Goal: Information Seeking & Learning: Check status

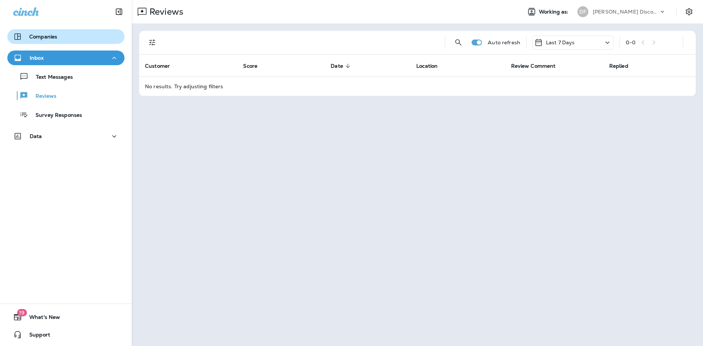
click at [44, 34] on p "Companies" at bounding box center [43, 37] width 28 height 6
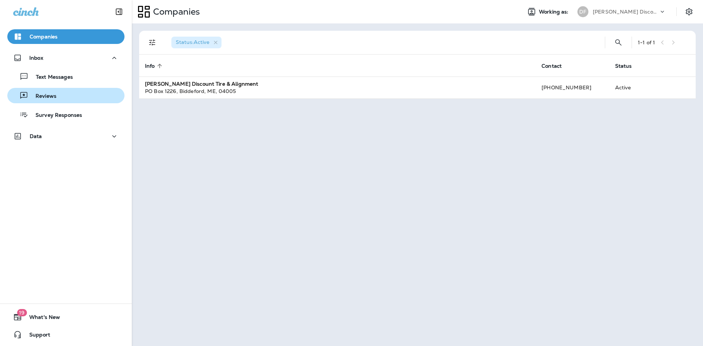
click at [56, 86] on div "Text Messages Reviews Survey Responses" at bounding box center [65, 93] width 117 height 57
click at [55, 96] on p "Reviews" at bounding box center [42, 96] width 28 height 7
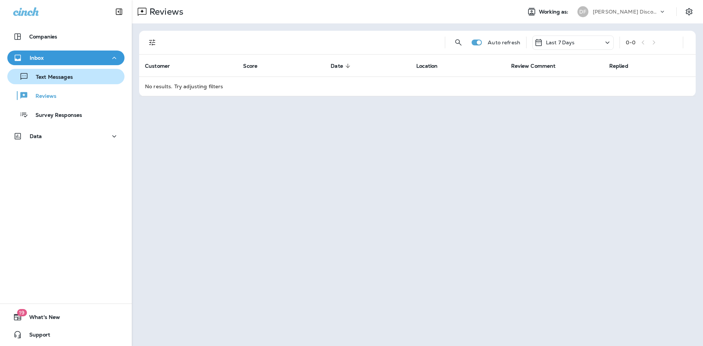
click at [61, 83] on button "Text Messages" at bounding box center [65, 76] width 117 height 15
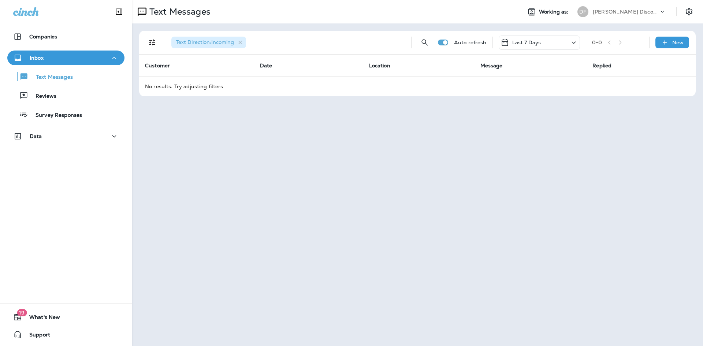
click at [58, 123] on div "Inbox Text Messages Reviews Survey Responses" at bounding box center [66, 88] width 132 height 75
click at [60, 120] on div "Survey Responses" at bounding box center [46, 114] width 72 height 11
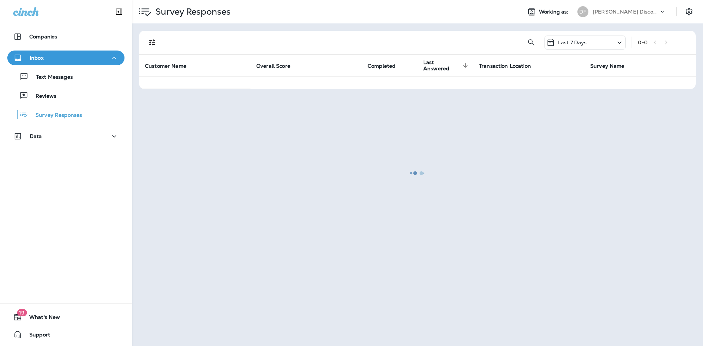
click at [662, 11] on div at bounding box center [418, 173] width 570 height 345
drag, startPoint x: 637, startPoint y: 4, endPoint x: 638, endPoint y: 0, distance: 3.9
click at [638, 1] on div at bounding box center [418, 173] width 570 height 345
